Goal: Find specific page/section: Find specific page/section

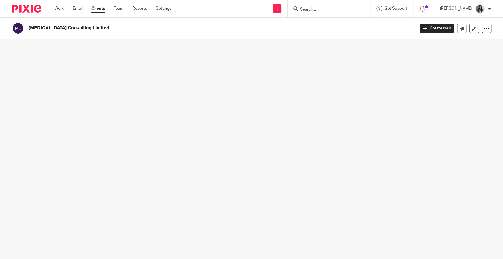
drag, startPoint x: 123, startPoint y: 31, endPoint x: 132, endPoint y: 34, distance: 9.5
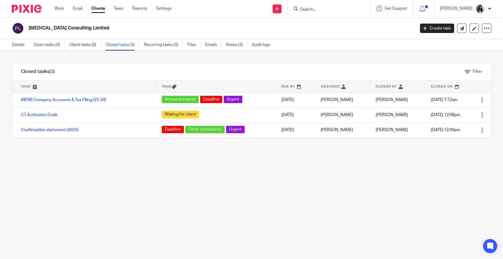
drag, startPoint x: 132, startPoint y: 34, endPoint x: 191, endPoint y: 23, distance: 60.2
click at [194, 21] on div "Plan B Consulting Limited Create task Update from Companies House Export data M…" at bounding box center [251, 28] width 503 height 21
click at [312, 9] on input "Search" at bounding box center [325, 9] width 53 height 5
click at [340, 8] on input "Search" at bounding box center [325, 9] width 53 height 5
type input "p"
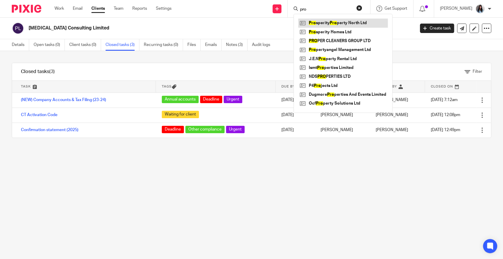
type input "pro"
click at [337, 24] on link at bounding box center [343, 23] width 90 height 9
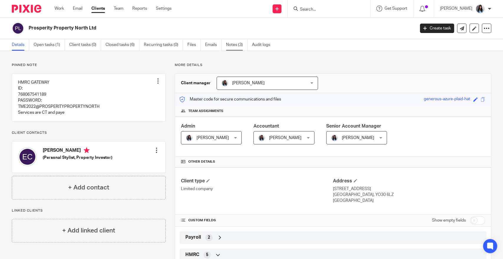
click at [229, 47] on link "Notes (3)" at bounding box center [236, 44] width 21 height 11
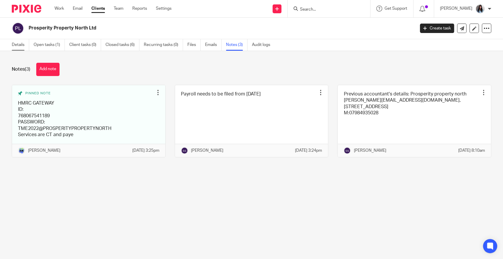
click at [16, 45] on link "Details" at bounding box center [20, 44] width 17 height 11
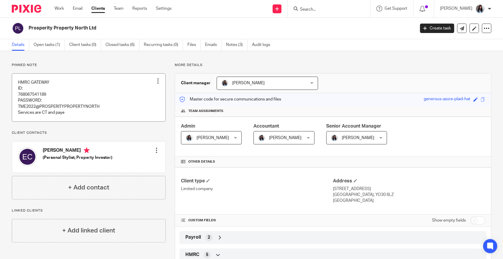
click at [113, 114] on link at bounding box center [88, 98] width 153 height 48
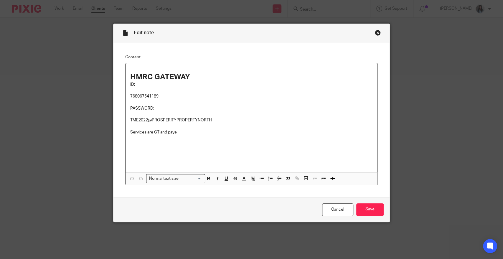
click at [145, 97] on p "768067541189" at bounding box center [251, 96] width 242 height 6
copy p "768067541189"
click at [332, 208] on link "Cancel" at bounding box center [337, 209] width 31 height 13
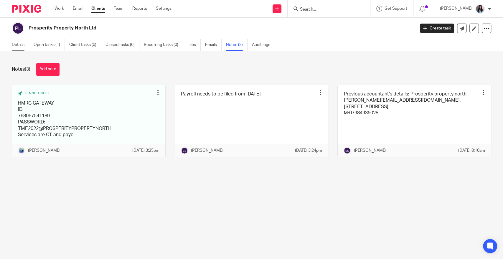
click at [21, 48] on link "Details" at bounding box center [20, 44] width 17 height 11
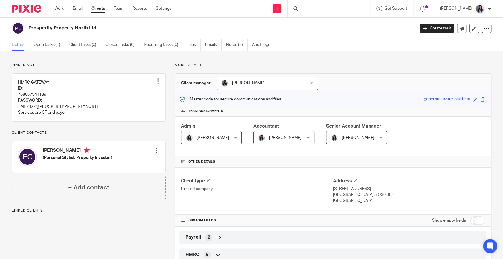
scroll to position [98, 0]
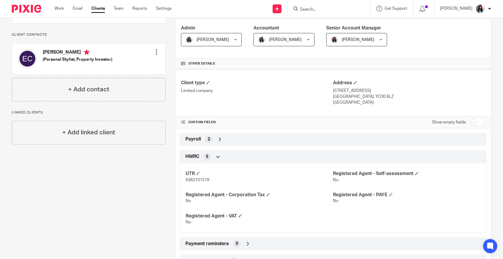
click at [217, 141] on icon at bounding box center [220, 139] width 6 height 6
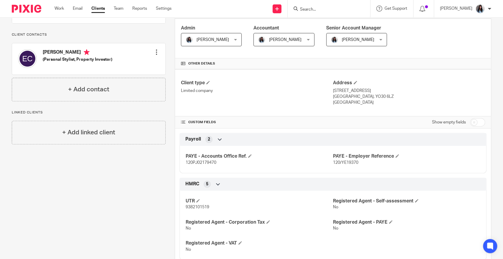
scroll to position [196, 0]
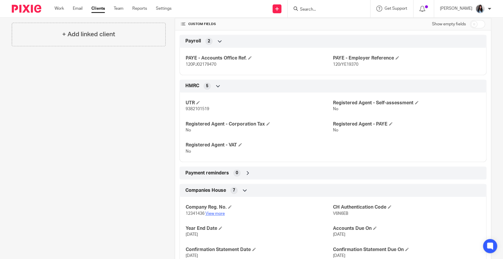
click at [215, 214] on link "View more" at bounding box center [214, 213] width 19 height 4
